Goal: Task Accomplishment & Management: Complete application form

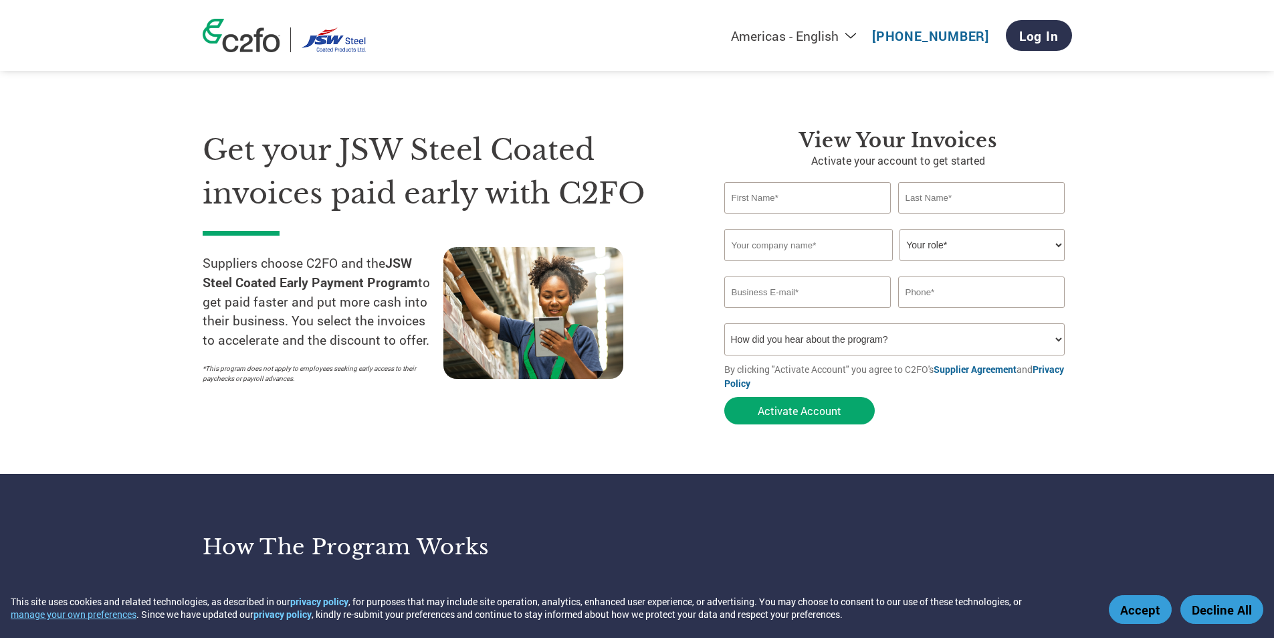
click at [952, 248] on select "Your role* CFO Controller Credit Manager Finance Director Treasurer CEO Preside…" at bounding box center [982, 245] width 165 height 32
click at [782, 198] on input "text" at bounding box center [808, 197] width 167 height 31
click at [830, 191] on input "text" at bounding box center [808, 197] width 167 height 31
click at [919, 192] on input "text" at bounding box center [981, 197] width 167 height 31
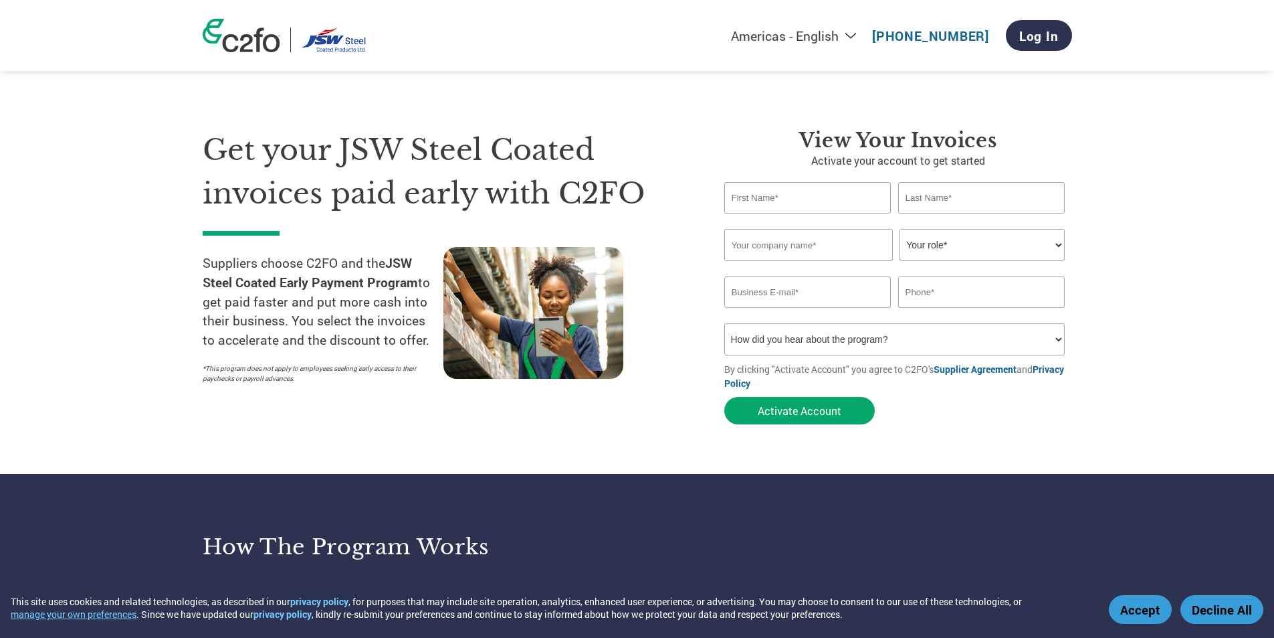
click at [819, 193] on input "text" at bounding box center [808, 197] width 167 height 31
click at [983, 201] on input "text" at bounding box center [981, 197] width 167 height 31
click at [852, 202] on input "text" at bounding box center [808, 197] width 167 height 31
click at [805, 248] on input "text" at bounding box center [809, 245] width 169 height 32
click at [943, 249] on select "Your role* CFO Controller Credit Manager Finance Director Treasurer CEO Preside…" at bounding box center [982, 245] width 165 height 32
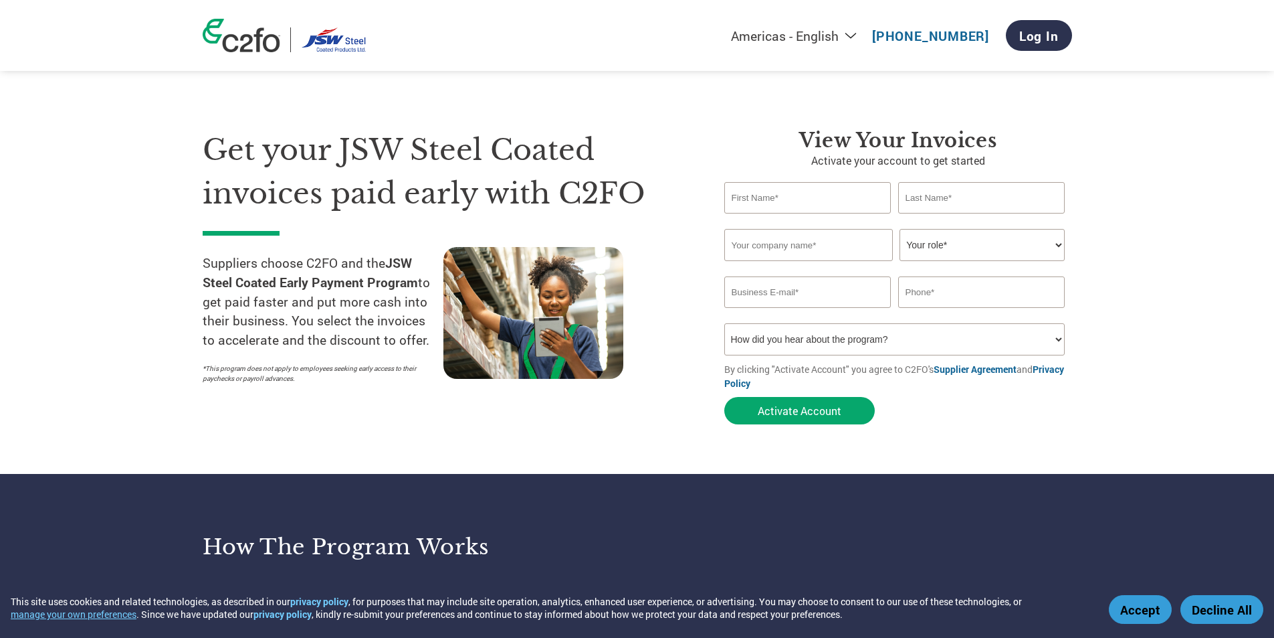
click at [935, 257] on select "Your role* CFO Controller Credit Manager Finance Director Treasurer CEO Preside…" at bounding box center [982, 245] width 165 height 32
click at [929, 244] on select "Your role* CFO Controller Credit Manager Finance Director Treasurer CEO Preside…" at bounding box center [982, 245] width 165 height 32
click at [927, 245] on select "Your role* CFO Controller Credit Manager Finance Director Treasurer CEO Preside…" at bounding box center [982, 245] width 165 height 32
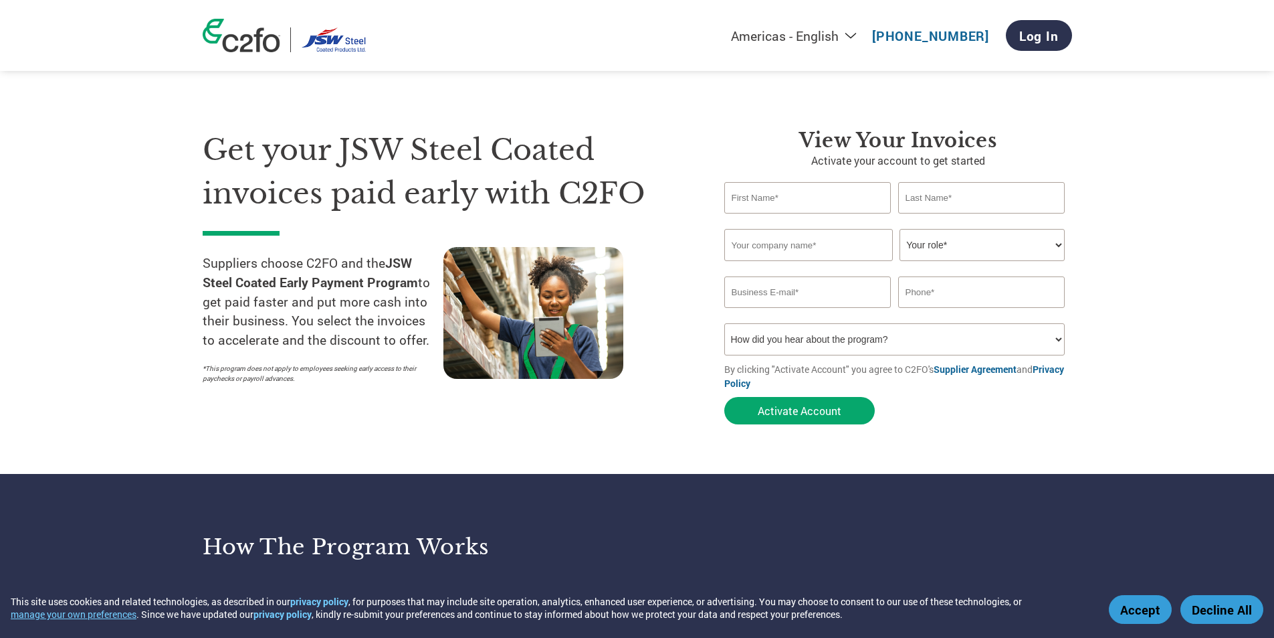
click at [771, 201] on input "text" at bounding box center [808, 197] width 167 height 31
click at [820, 334] on select "How did you hear about the program? Received a letter Email Social Media Online…" at bounding box center [895, 339] width 341 height 32
click at [797, 189] on input "text" at bounding box center [808, 197] width 167 height 31
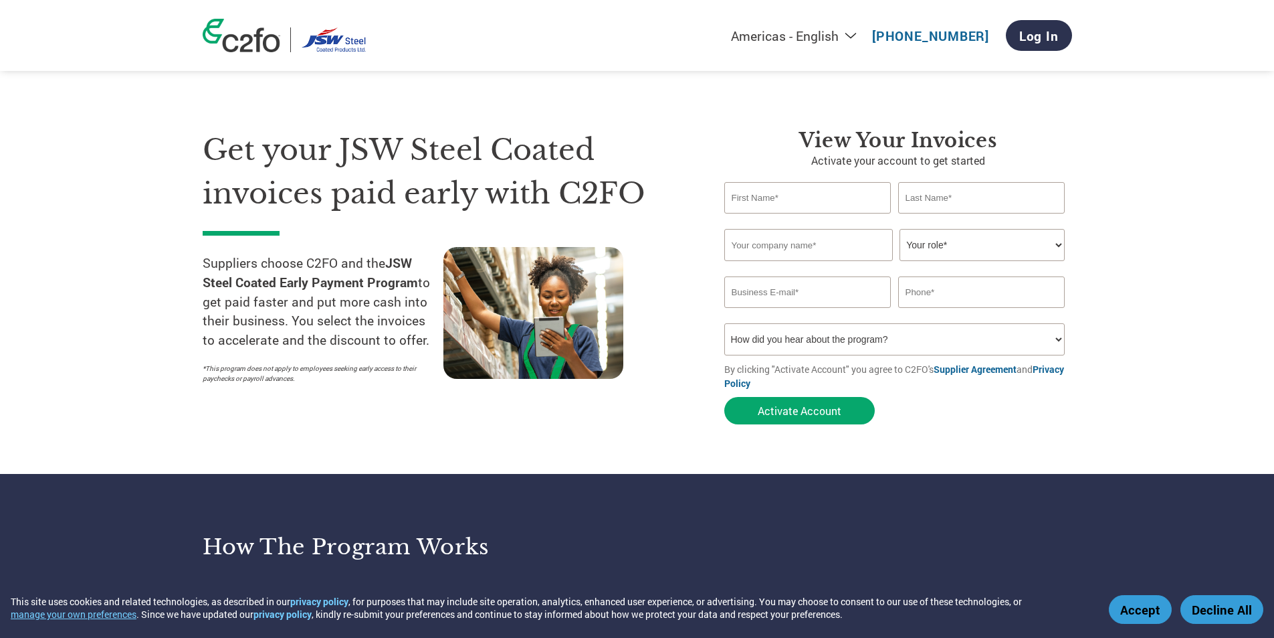
click at [990, 243] on select "Your role* CFO Controller Credit Manager Finance Director Treasurer CEO Preside…" at bounding box center [982, 245] width 165 height 32
click at [757, 193] on input "text" at bounding box center [808, 197] width 167 height 31
type input "M"
type input "[PERSON_NAME]"
click at [985, 193] on input "text" at bounding box center [981, 197] width 167 height 31
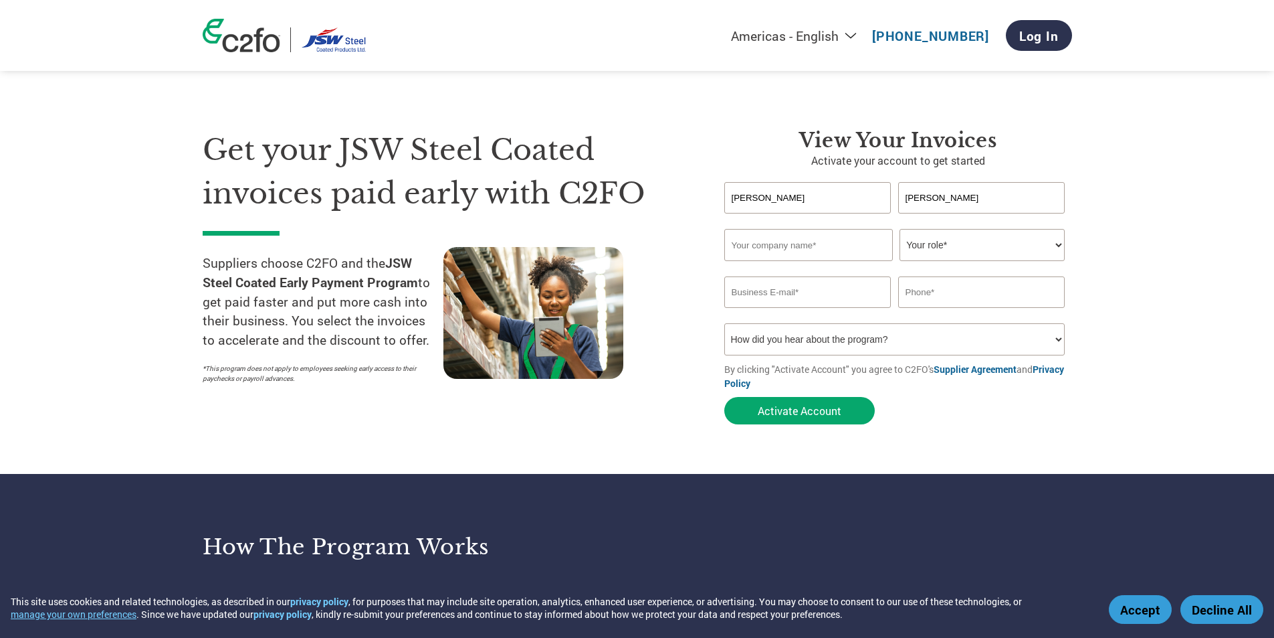
type input "[PERSON_NAME]"
click at [862, 250] on input "text" at bounding box center [809, 245] width 169 height 32
type input "[PERSON_NAME] ENTERPRISES"
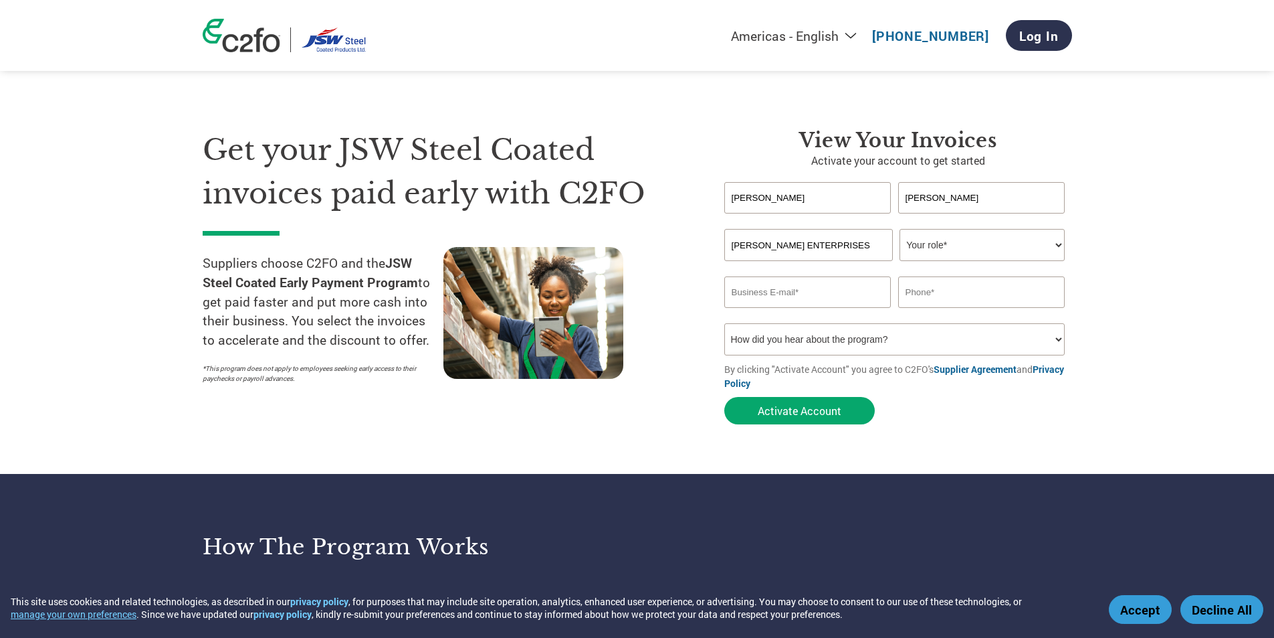
click at [991, 246] on select "Your role* CFO Controller Credit Manager Finance Director Treasurer CEO Preside…" at bounding box center [982, 245] width 165 height 32
select select "OWNER_FOUNDER"
click at [900, 229] on select "Your role* CFO Controller Credit Manager Finance Director Treasurer CEO Preside…" at bounding box center [982, 245] width 165 height 32
click at [759, 296] on input "email" at bounding box center [808, 291] width 167 height 31
type input "s"
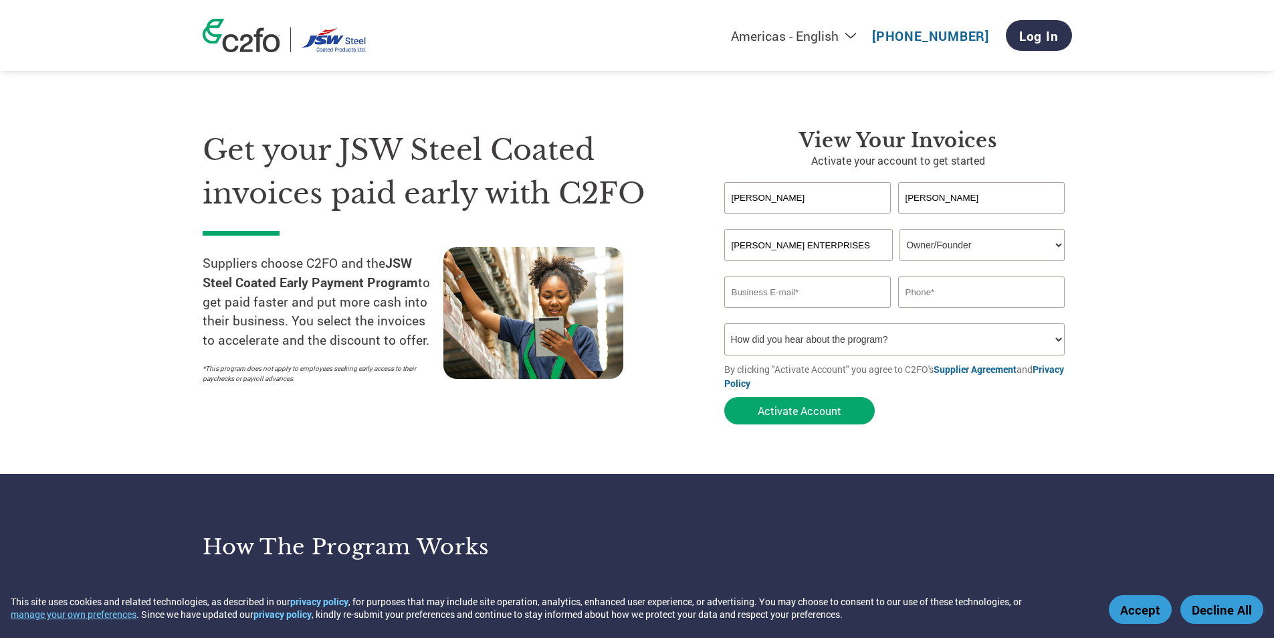
click at [773, 98] on div "Get your JSW Steel Coated invoices paid early with C2FO Suppliers choose C2FO a…" at bounding box center [638, 253] width 870 height 356
click at [809, 302] on input "email" at bounding box center [808, 291] width 167 height 31
click at [769, 292] on input "[EMAIL_ADDRESS][DOMAIN_NAME]" at bounding box center [808, 291] width 167 height 31
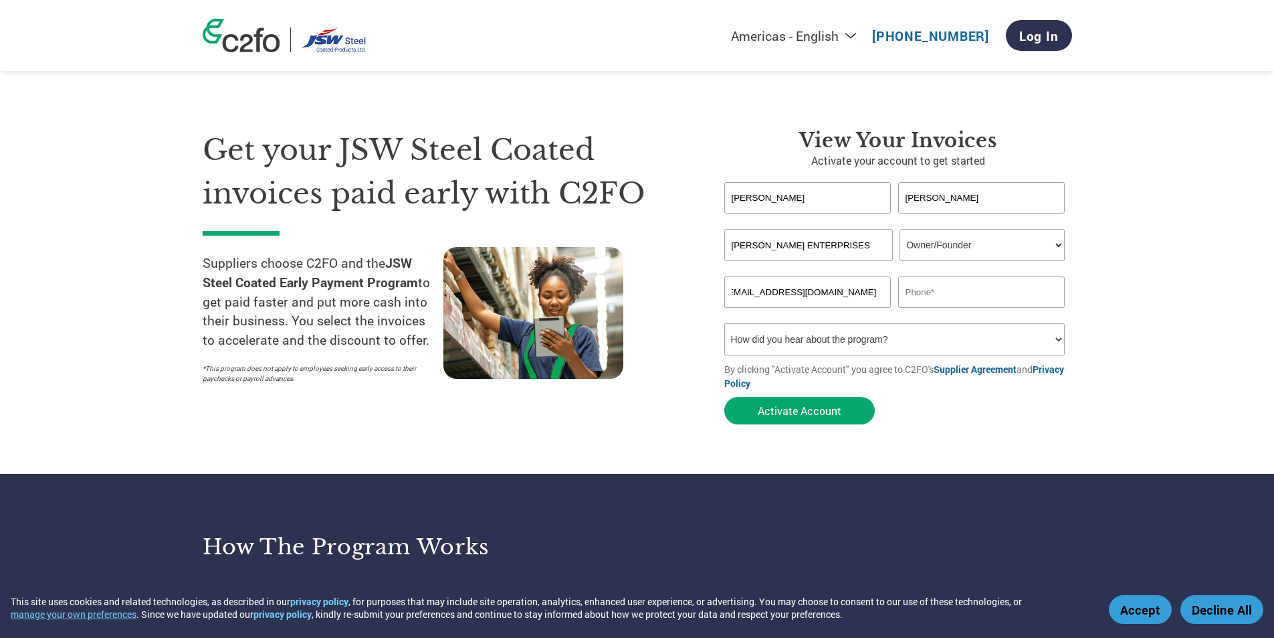
drag, startPoint x: 842, startPoint y: 290, endPoint x: 888, endPoint y: 289, distance: 46.2
click at [888, 289] on input "[EMAIL_ADDRESS][DOMAIN_NAME]" at bounding box center [808, 291] width 167 height 31
type input "s"
click at [757, 286] on input "email" at bounding box center [808, 291] width 167 height 31
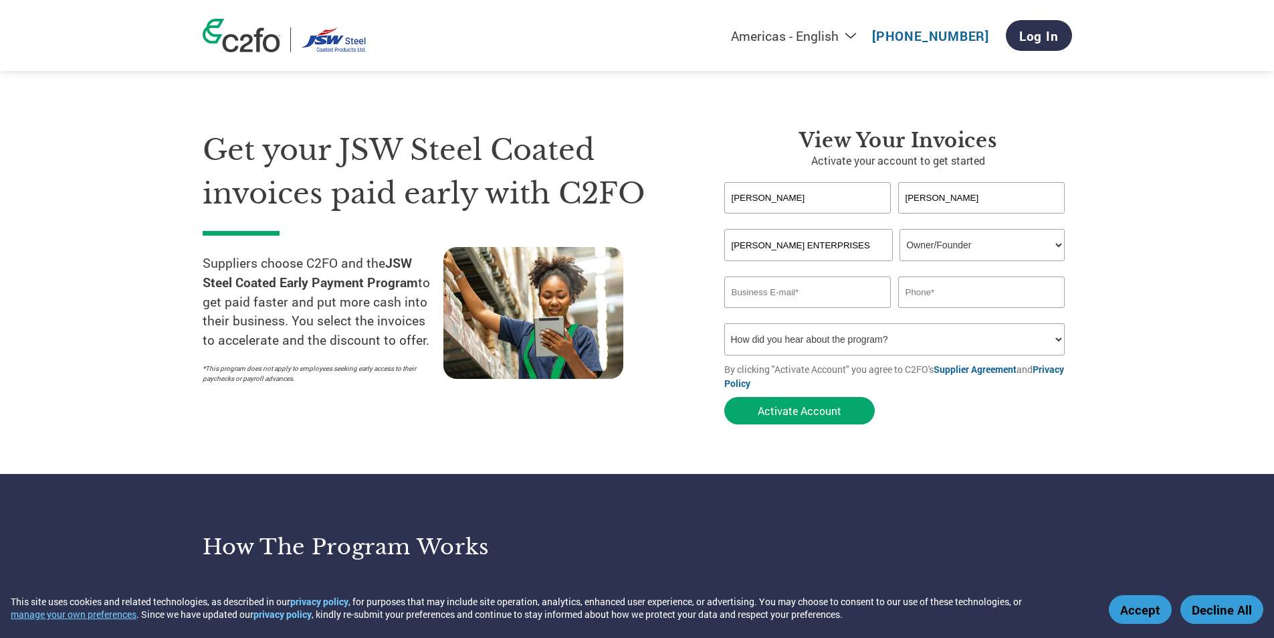
paste input "[EMAIL_ADDRESS][DOMAIN_NAME]"
type input "[EMAIL_ADDRESS][DOMAIN_NAME]"
click at [958, 295] on input "text" at bounding box center [981, 291] width 167 height 31
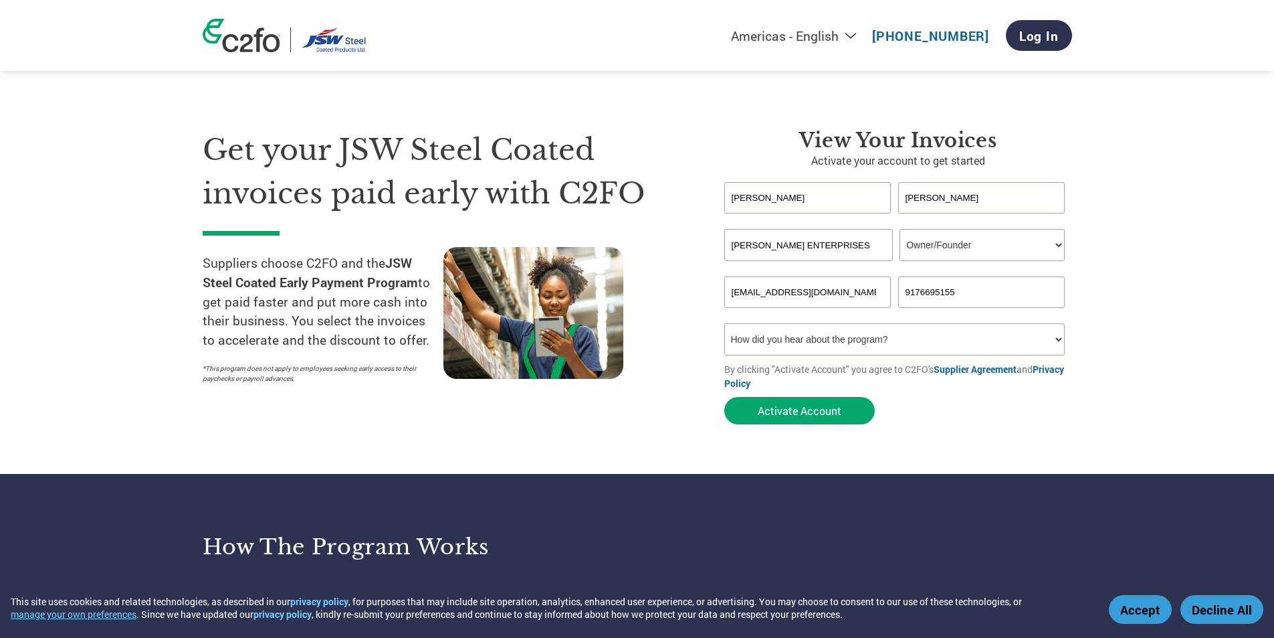
type input "9176695155"
click at [800, 202] on input "[PERSON_NAME]" at bounding box center [808, 197] width 167 height 31
type input "M"
type input "k"
type input "[PERSON_NAME]"
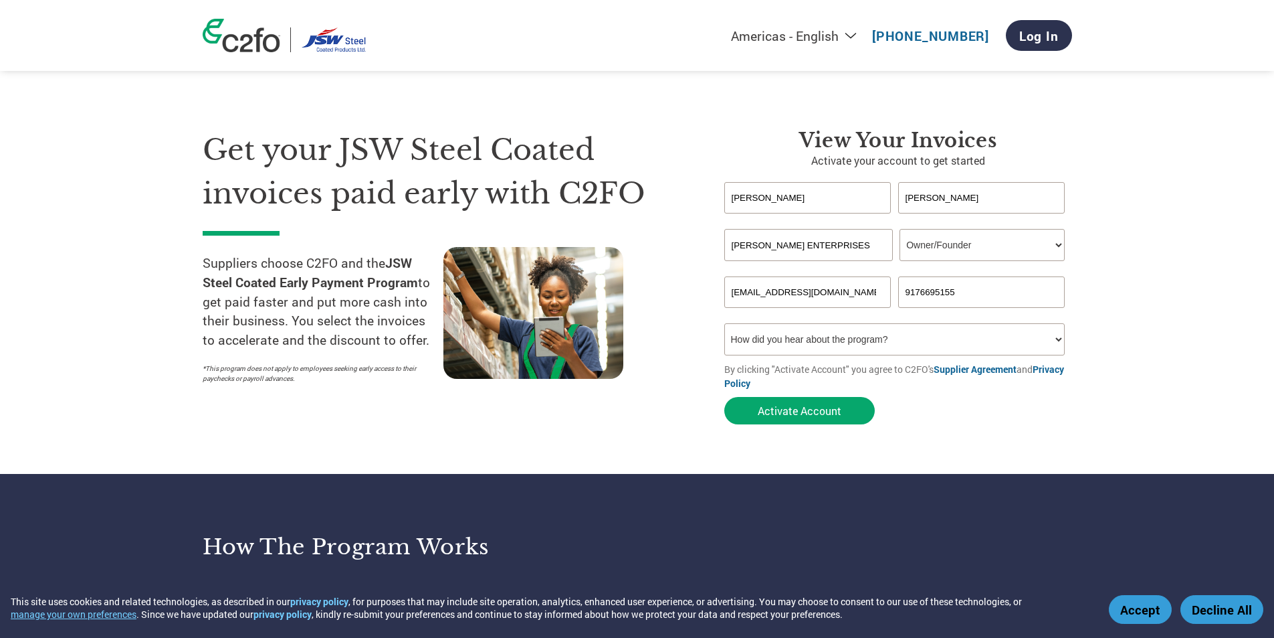
click at [1027, 201] on input "[PERSON_NAME]" at bounding box center [981, 197] width 167 height 31
type input "D"
type input "[PERSON_NAME]"
click at [982, 251] on select "Your role* CFO Controller Credit Manager Finance Director Treasurer CEO Preside…" at bounding box center [982, 245] width 165 height 32
select select "ACCOUNTING"
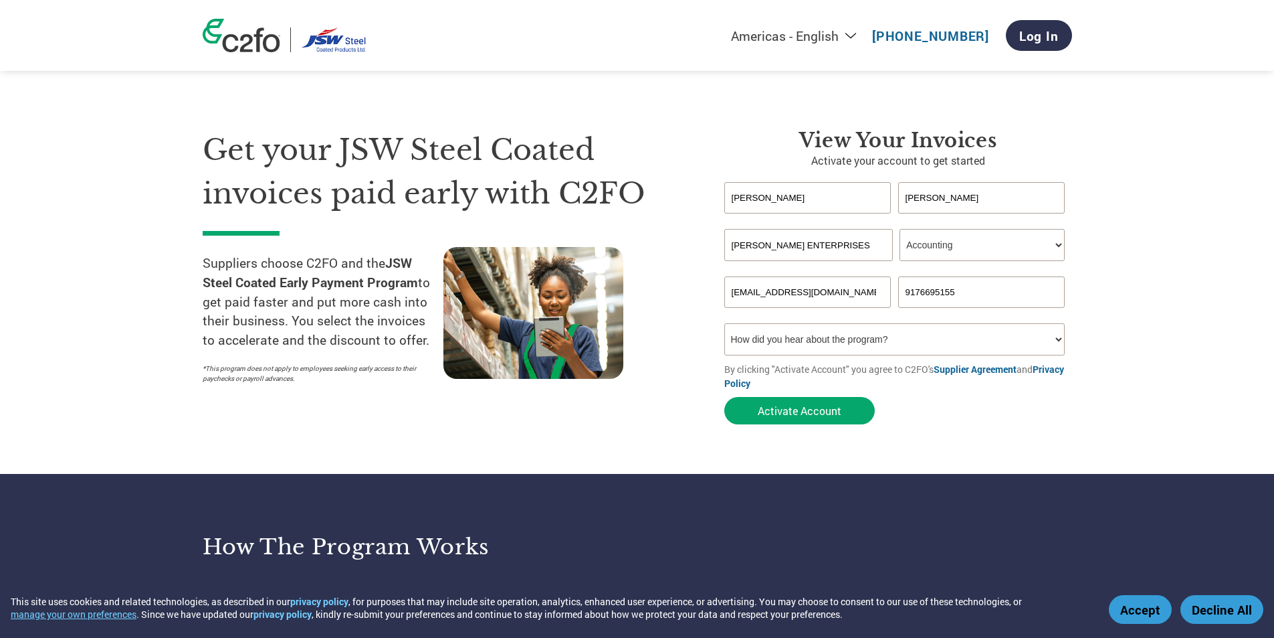
click at [900, 229] on select "Your role* CFO Controller Credit Manager Finance Director Treasurer CEO Preside…" at bounding box center [982, 245] width 165 height 32
click at [789, 353] on select "How did you hear about the program? Received a letter Email Social Media Online…" at bounding box center [895, 339] width 341 height 32
click at [957, 347] on select "How did you hear about the program? Received a letter Email Social Media Online…" at bounding box center [895, 339] width 341 height 32
click at [694, 132] on div "Get your JSW Steel Coated invoices paid early with C2FO Suppliers choose C2FO a…" at bounding box center [454, 279] width 502 height 302
click at [813, 337] on select "How did you hear about the program? Received a letter Email Social Media Online…" at bounding box center [895, 339] width 341 height 32
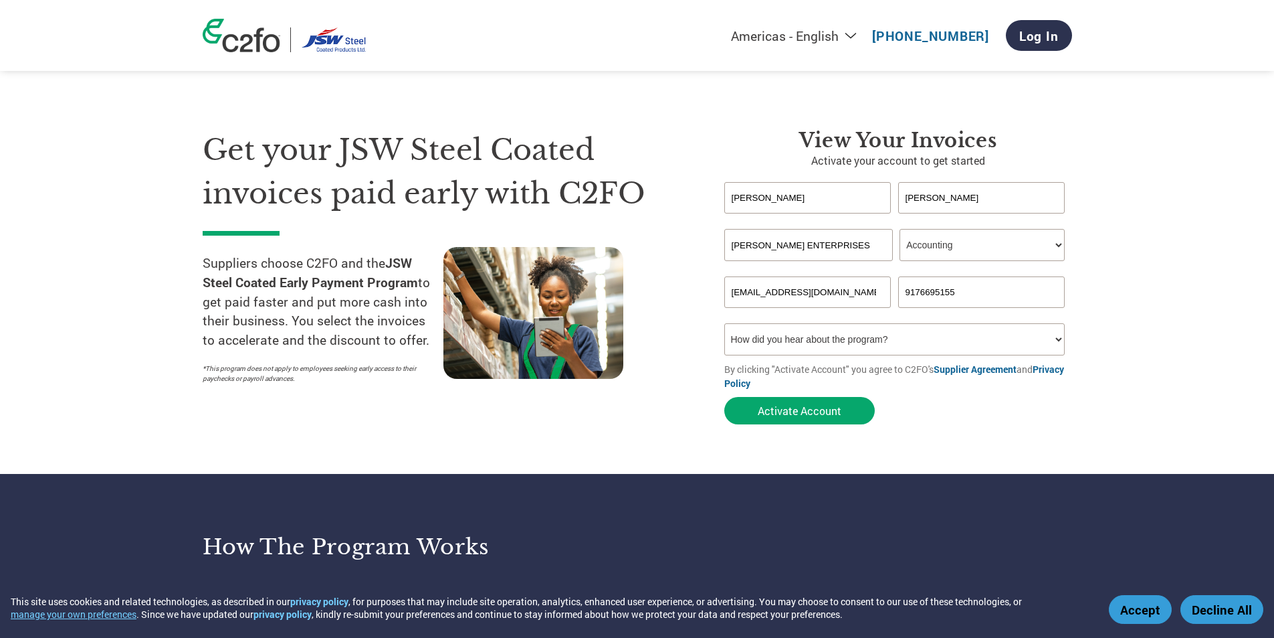
select select "Email"
click at [725, 323] on select "How did you hear about the program? Received a letter Email Social Media Online…" at bounding box center [895, 339] width 341 height 32
click at [805, 407] on button "Activate Account" at bounding box center [800, 410] width 151 height 27
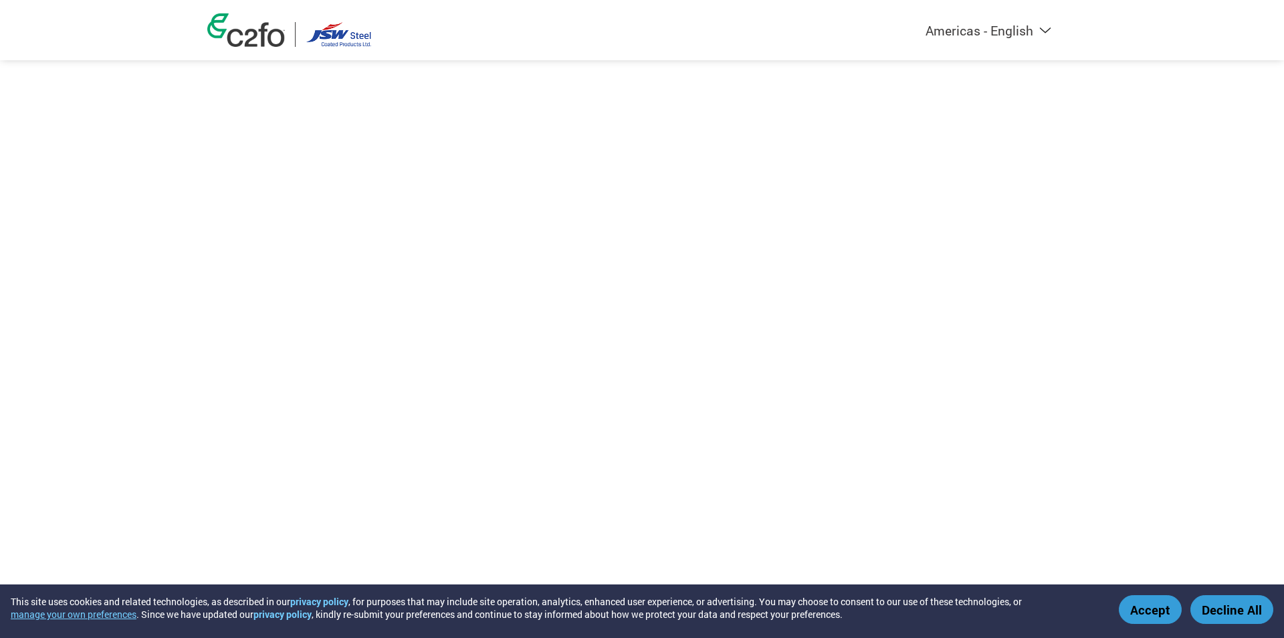
click at [1156, 601] on button "Accept" at bounding box center [1150, 609] width 63 height 29
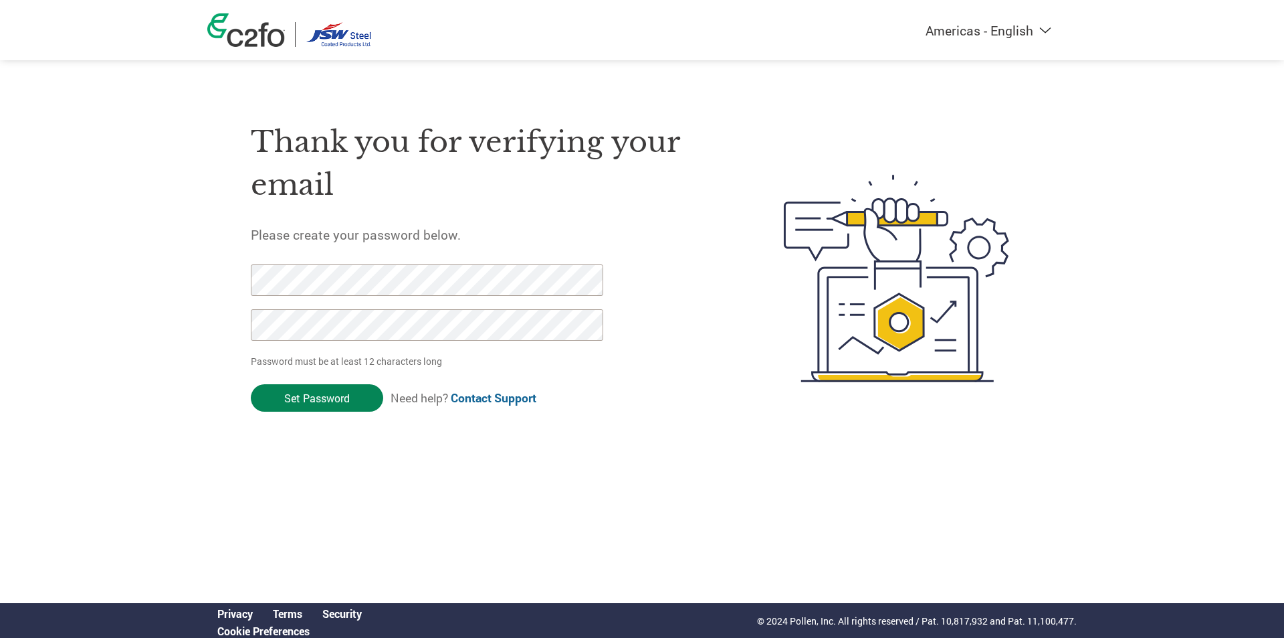
click at [331, 394] on input "Set Password" at bounding box center [317, 397] width 132 height 27
